Goal: Find specific page/section

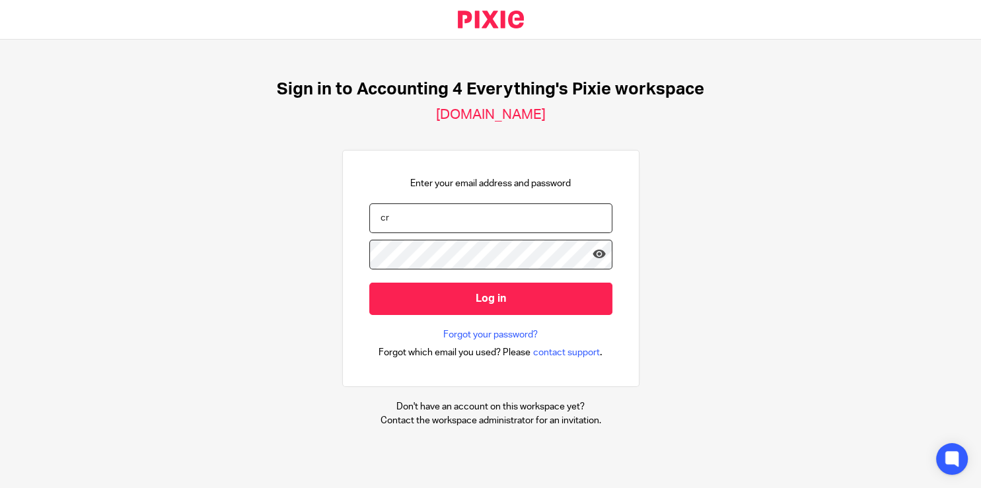
type input "c"
type input "[EMAIL_ADDRESS][DOMAIN_NAME]"
click at [369, 283] on input "Log in" at bounding box center [490, 299] width 243 height 32
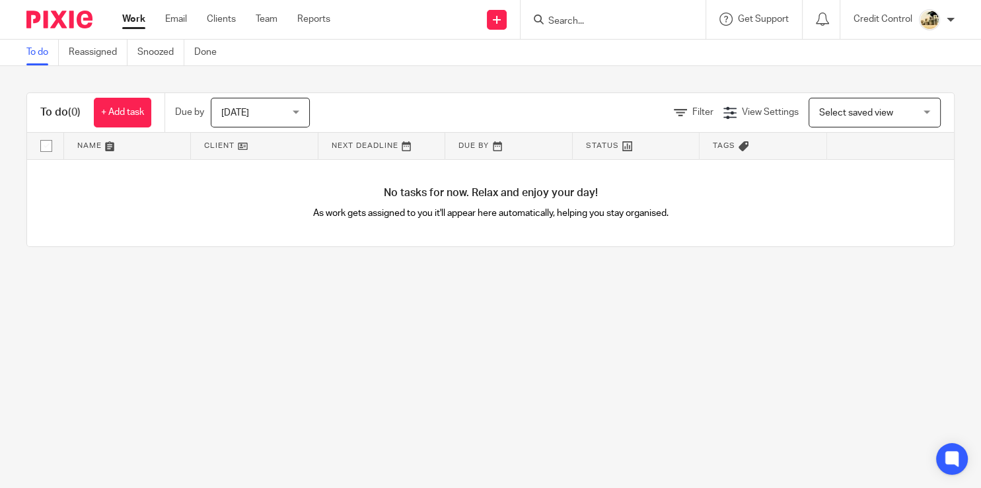
click at [597, 22] on input "Search" at bounding box center [606, 22] width 119 height 12
type input "espla"
click at [588, 52] on link at bounding box center [626, 52] width 164 height 20
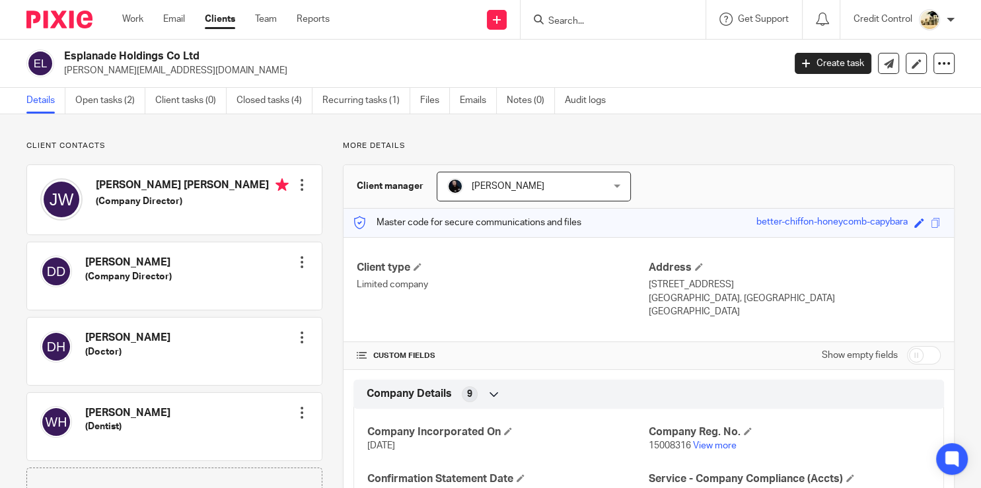
click at [598, 25] on input "Search" at bounding box center [606, 22] width 119 height 12
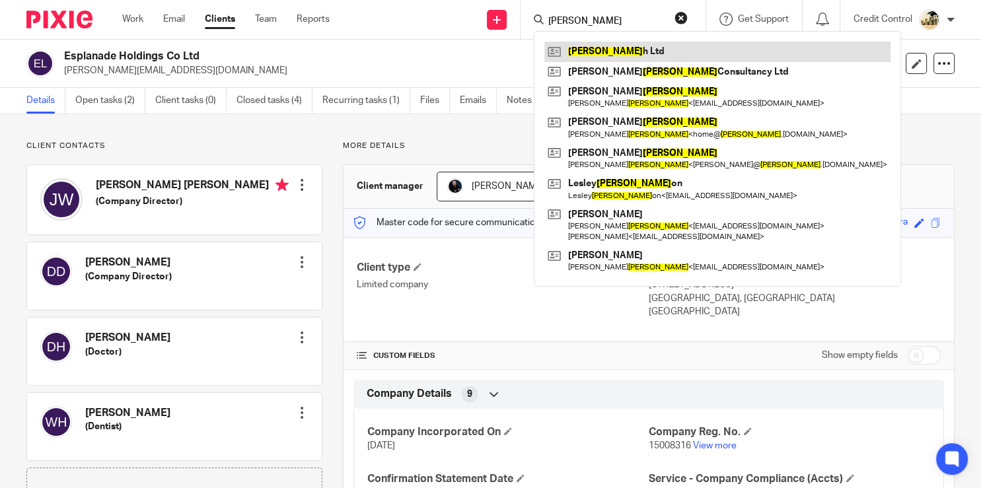
type input "mooris"
click at [600, 47] on link at bounding box center [717, 52] width 346 height 20
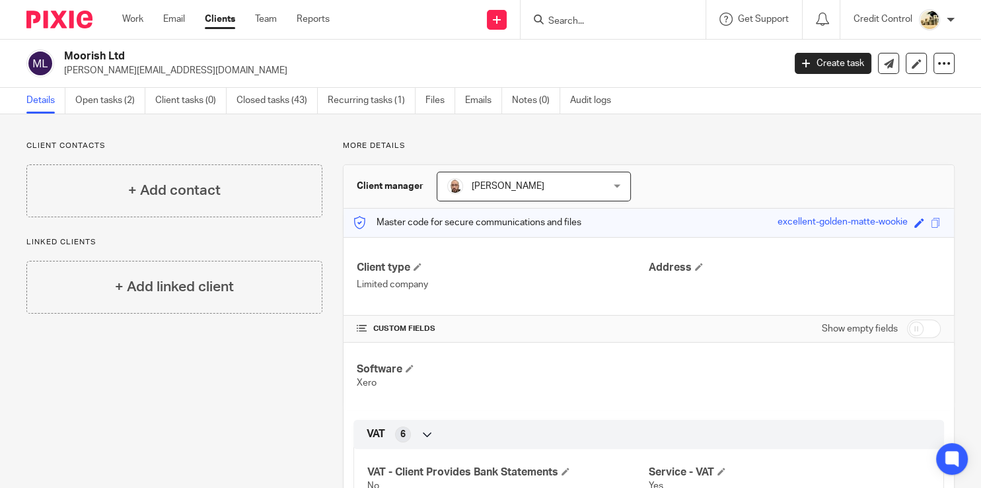
click at [625, 25] on input "Search" at bounding box center [606, 22] width 119 height 12
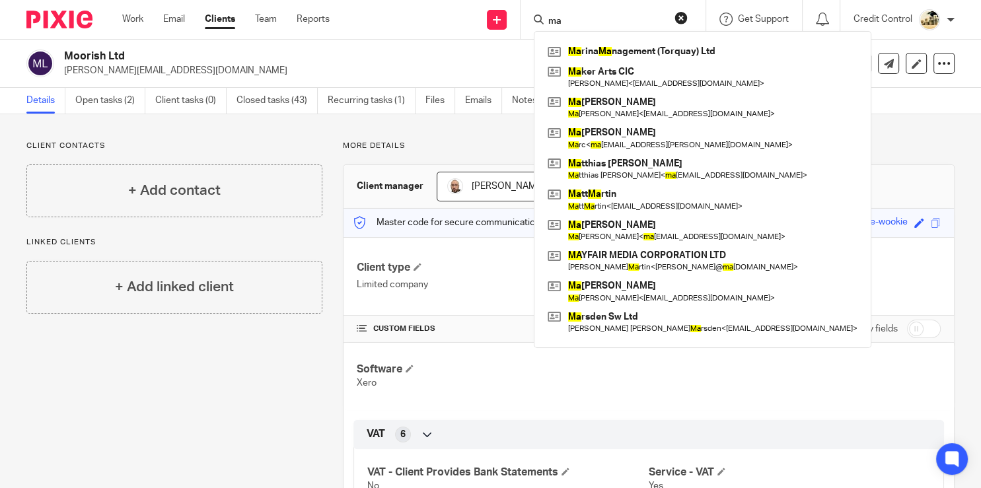
type input "m"
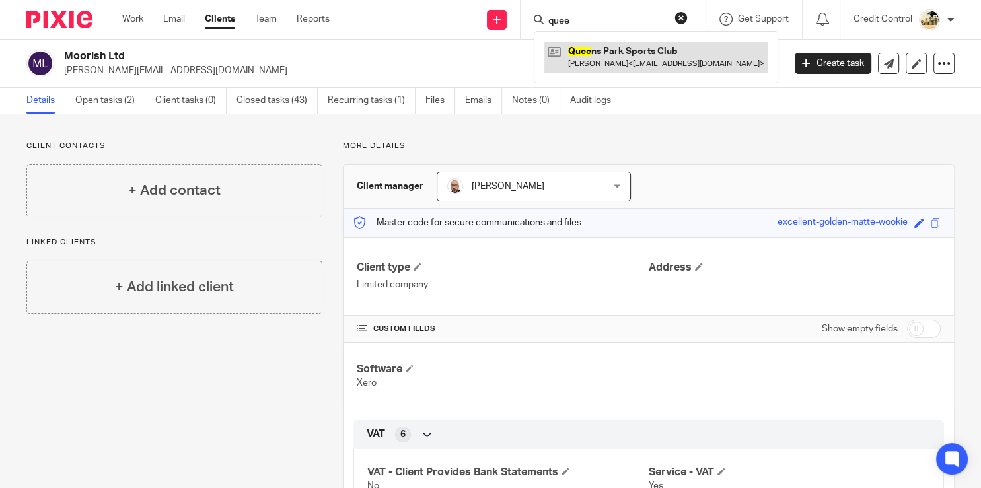
type input "quee"
click at [622, 54] on link at bounding box center [655, 57] width 223 height 30
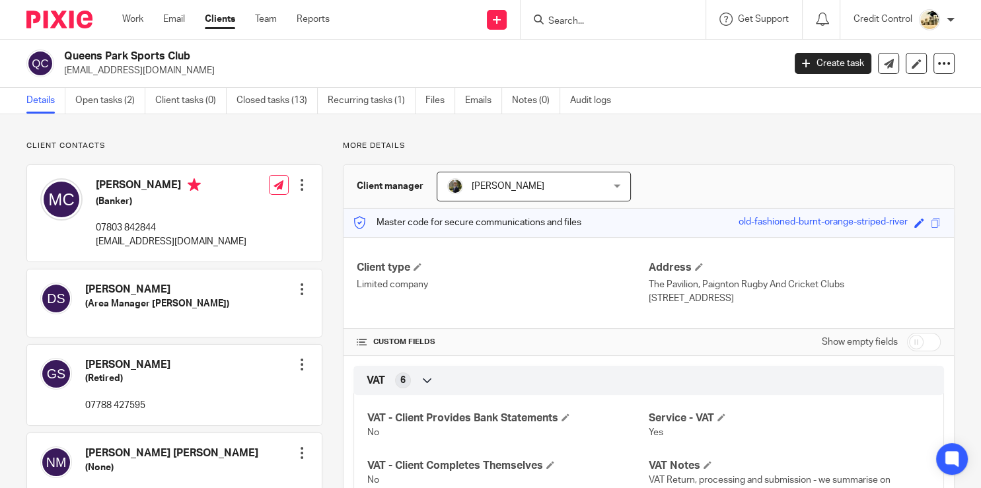
scroll to position [63, 0]
